Goal: Task Accomplishment & Management: Use online tool/utility

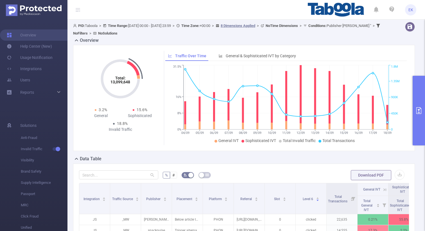
click at [417, 95] on button "primary" at bounding box center [418, 111] width 12 height 70
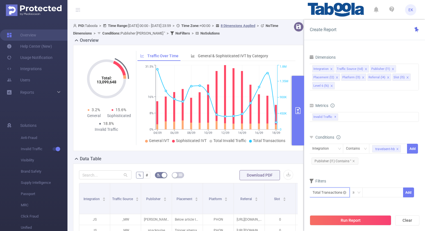
click at [341, 195] on input "text" at bounding box center [329, 193] width 40 height 10
click at [366, 143] on div "Integration Contains travelsent-hb Add Publisher (l1) Contains ''" at bounding box center [364, 156] width 110 height 26
click at [329, 147] on div "Integration" at bounding box center [322, 148] width 20 height 9
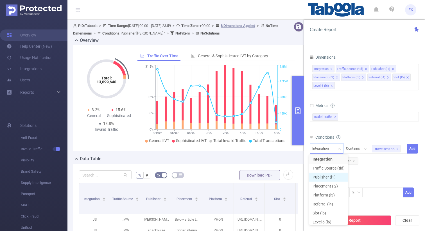
click at [323, 177] on li "Publisher (l1)" at bounding box center [328, 177] width 39 height 9
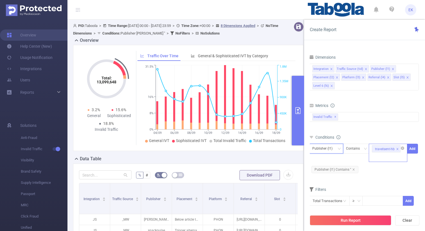
click at [398, 149] on icon "icon: close" at bounding box center [397, 149] width 3 height 3
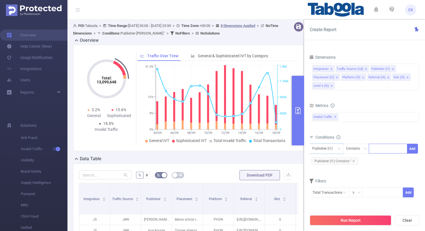
click at [389, 150] on div at bounding box center [388, 148] width 32 height 9
paste input "tmobile-lockscreen"
type input "tmobile-lockscreen"
click at [411, 149] on button "Add" at bounding box center [412, 149] width 11 height 10
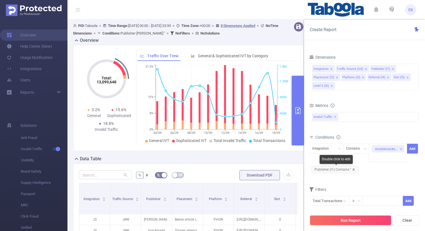
click at [353, 169] on icon "icon: close" at bounding box center [353, 169] width 2 height 2
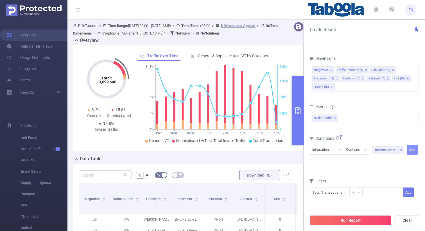
click at [411, 150] on button "Add" at bounding box center [412, 150] width 11 height 10
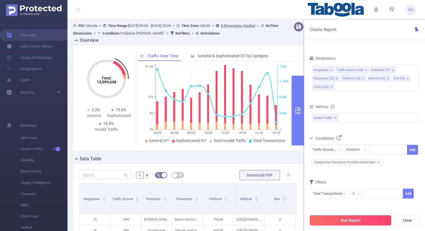
click at [342, 222] on button "Run Report" at bounding box center [349, 220] width 81 height 10
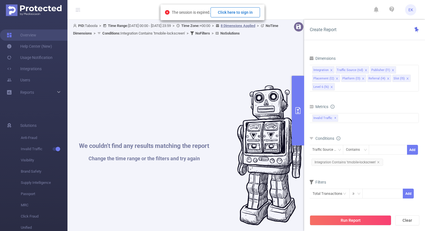
click at [241, 14] on button "Click here to sign in" at bounding box center [234, 12] width 49 height 10
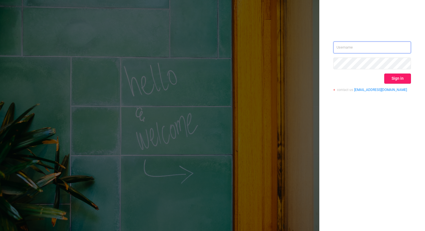
type input "[EMAIL_ADDRESS][DOMAIN_NAME]"
click at [401, 79] on button "Sign in" at bounding box center [397, 79] width 27 height 10
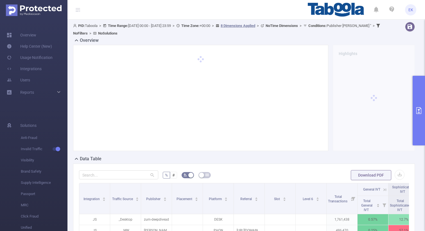
click at [420, 100] on button "primary" at bounding box center [418, 111] width 12 height 70
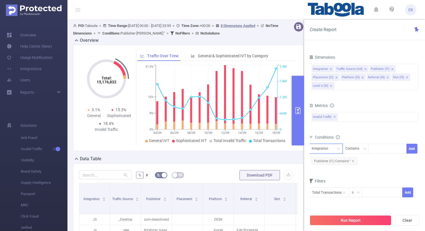
click at [338, 149] on icon "icon: down" at bounding box center [338, 148] width 3 height 3
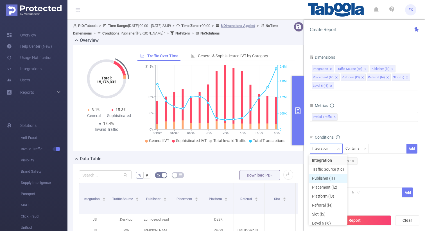
click at [326, 178] on li "Publisher (l1)" at bounding box center [327, 178] width 39 height 9
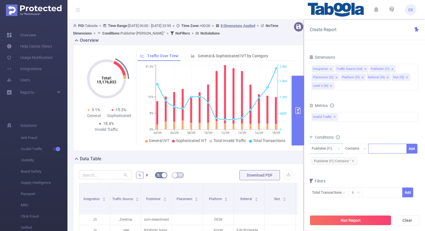
click at [392, 148] on div at bounding box center [387, 148] width 32 height 9
paste input "tmobile-lockscreen"
type input "tmobile-lockscreen"
click at [387, 161] on li "tmobile-lockscreen" at bounding box center [390, 160] width 45 height 9
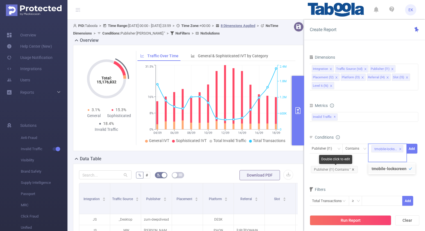
click at [353, 169] on icon "icon: close" at bounding box center [352, 169] width 3 height 3
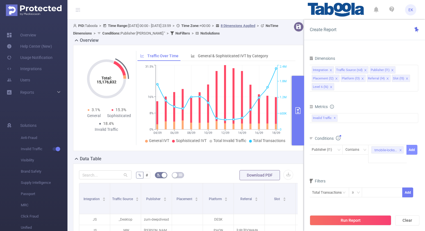
click at [411, 150] on button "Add" at bounding box center [411, 150] width 11 height 10
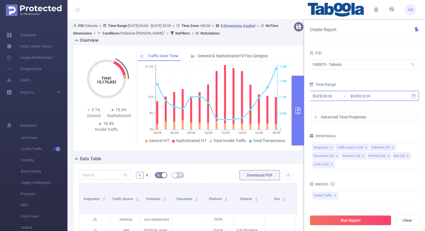
click at [414, 97] on icon at bounding box center [413, 96] width 5 height 5
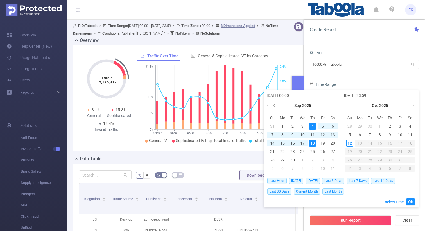
click at [273, 106] on link at bounding box center [274, 105] width 5 height 11
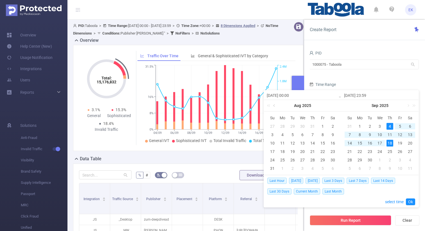
click at [273, 106] on link at bounding box center [274, 105] width 5 height 11
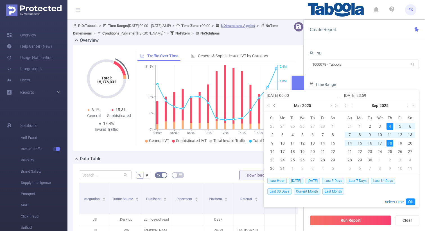
click at [273, 106] on link at bounding box center [274, 105] width 5 height 11
click at [321, 127] on div "1" at bounding box center [322, 126] width 7 height 7
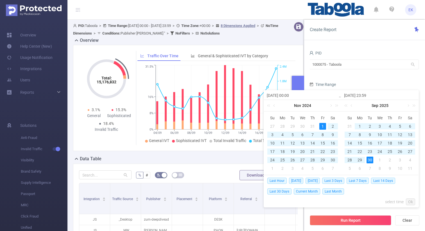
click at [366, 161] on div "30" at bounding box center [369, 160] width 7 height 7
type input "2024-11-01 00:00"
type input "2025-09-30 23:59"
type input "2024-11-01 00:00"
type input "2025-09-30 23:59"
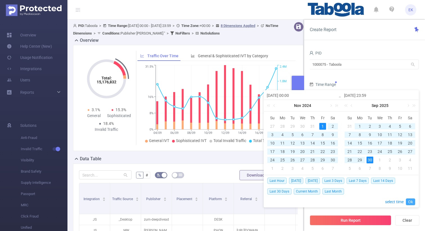
click at [410, 201] on link "Ok" at bounding box center [409, 202] width 9 height 7
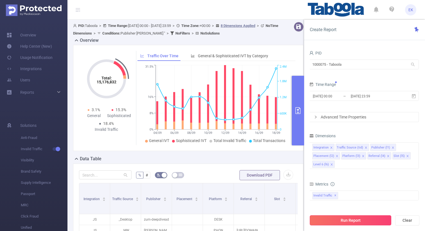
click at [360, 219] on button "Run Report" at bounding box center [349, 220] width 81 height 10
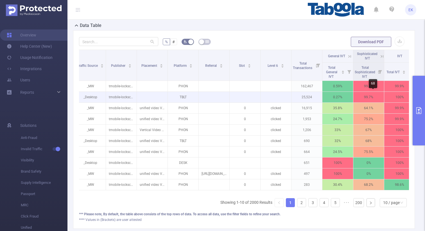
scroll to position [0, 42]
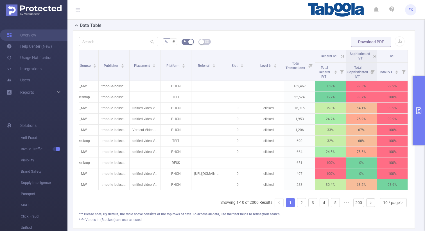
click at [375, 55] on icon at bounding box center [374, 56] width 5 height 5
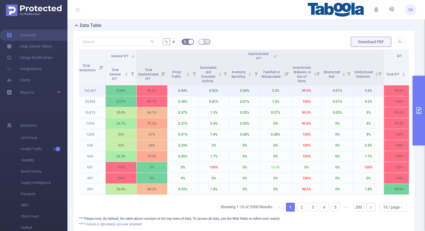
scroll to position [0, 259]
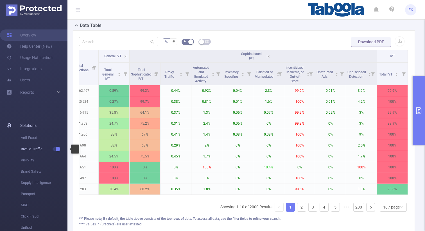
click at [56, 149] on button "button" at bounding box center [57, 148] width 8 height 3
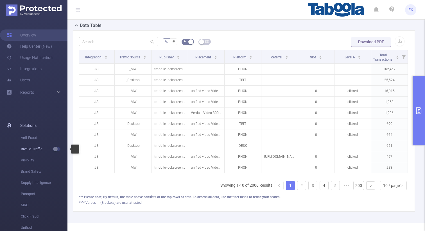
click at [56, 149] on button "button" at bounding box center [57, 148] width 8 height 3
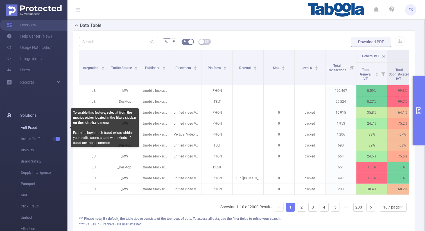
click at [56, 127] on span "Anti-Fraud" at bounding box center [44, 127] width 47 height 11
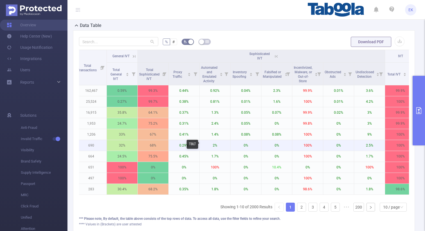
scroll to position [0, 251]
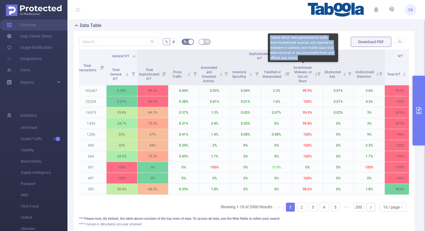
drag, startPoint x: 298, startPoint y: 58, endPoint x: 268, endPoint y: 39, distance: 35.8
click at [268, 39] on div "Events which were generated by traffic from incentivized sources, ads injected …" at bounding box center [303, 47] width 70 height 29
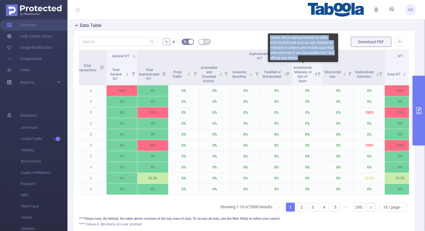
copy div "Events which were generated by traffic from incentivized sources, ads injected …"
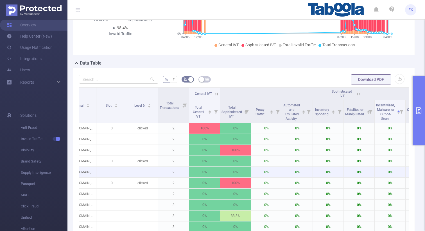
scroll to position [0, 259]
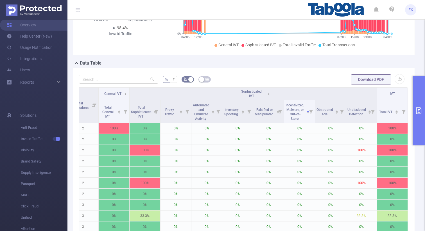
click at [128, 94] on icon at bounding box center [125, 94] width 5 height 5
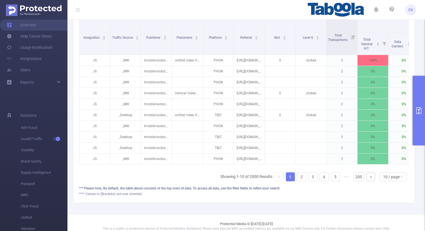
scroll to position [160, 0]
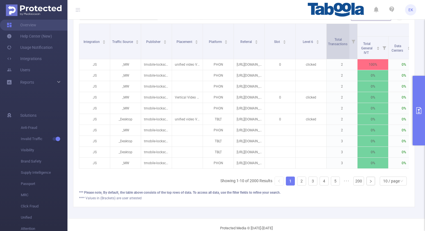
click at [334, 46] on div "Total Transactions" at bounding box center [341, 41] width 26 height 10
click at [342, 45] on span "Total Transactions" at bounding box center [338, 42] width 20 height 8
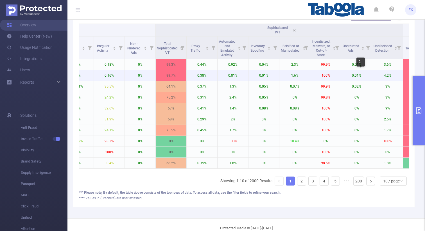
scroll to position [0, 395]
